Goal: Navigation & Orientation: Understand site structure

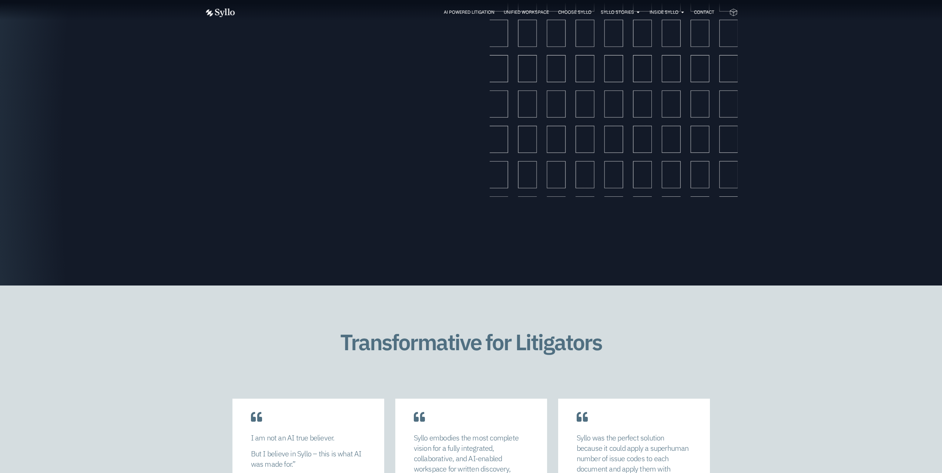
scroll to position [1443, 0]
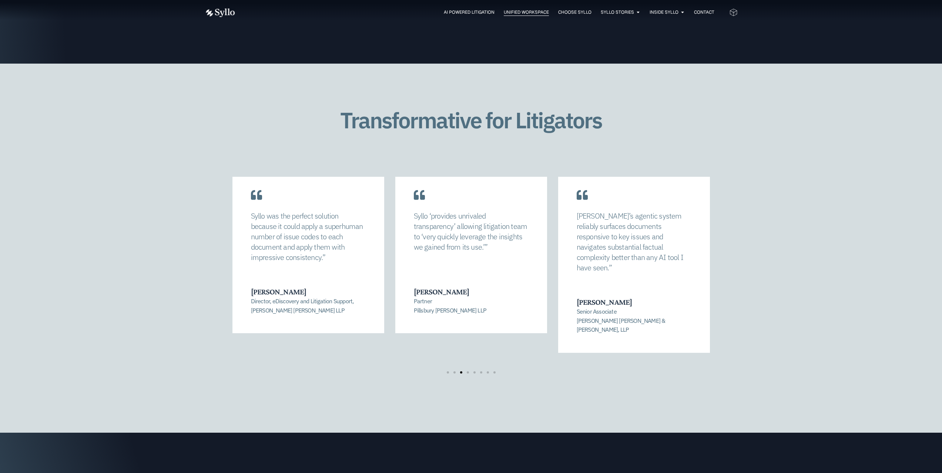
click at [523, 13] on span "Unified Workspace" at bounding box center [526, 12] width 45 height 7
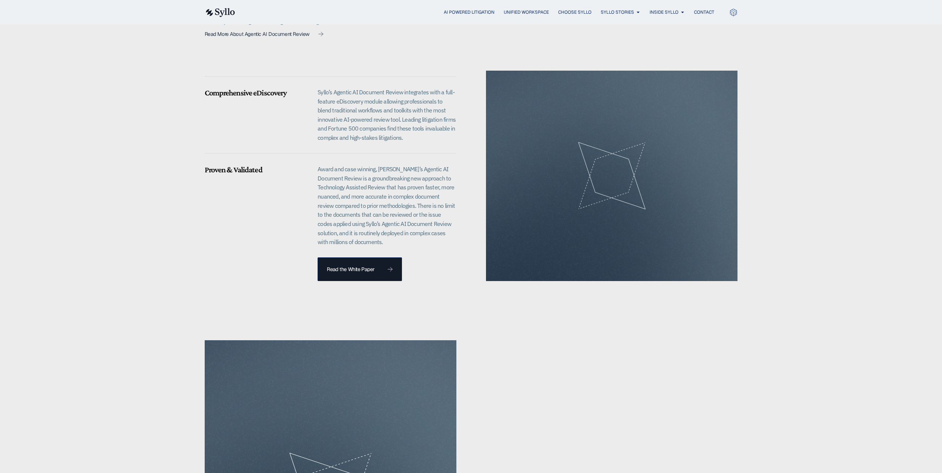
scroll to position [888, 0]
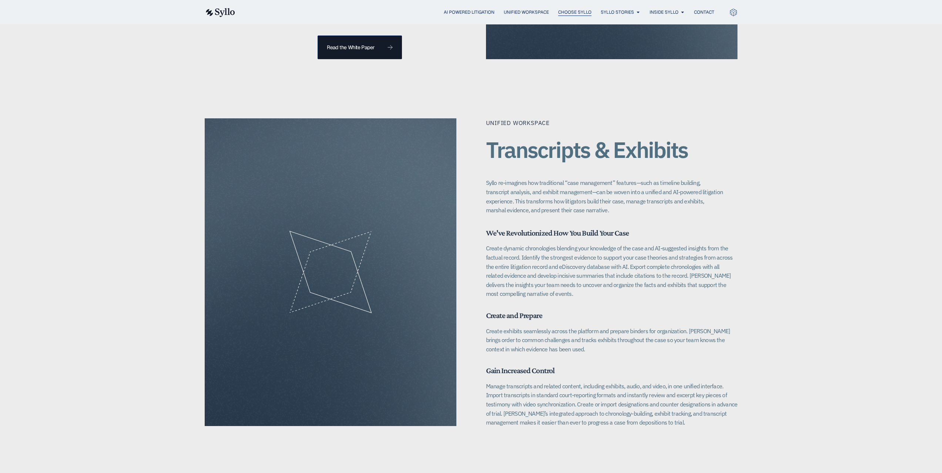
click at [575, 11] on span "Choose Syllo" at bounding box center [574, 12] width 33 height 7
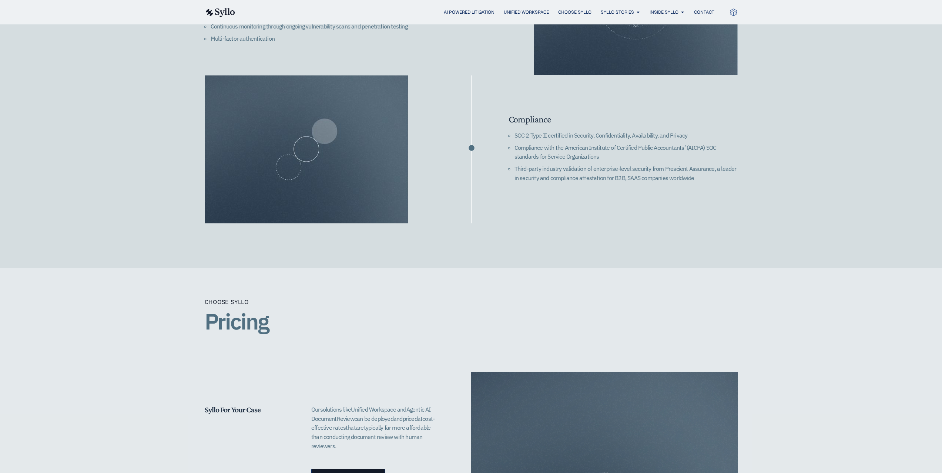
scroll to position [1443, 0]
